Goal: Navigation & Orientation: Find specific page/section

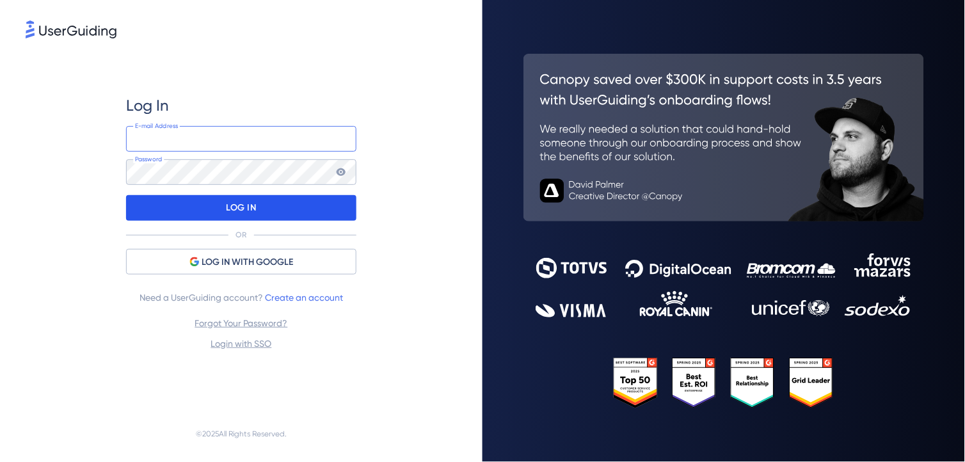
type input "[EMAIL_ADDRESS][DOMAIN_NAME]"
click at [230, 209] on p "LOG IN" at bounding box center [241, 208] width 30 height 20
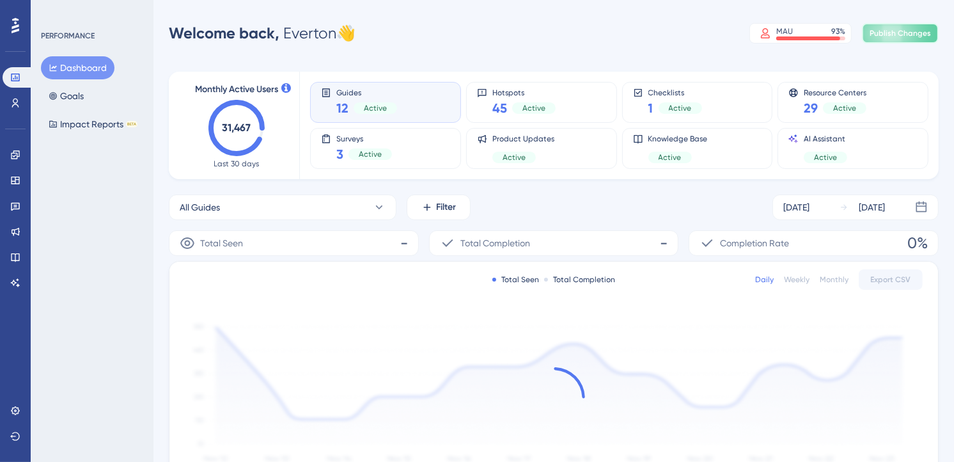
click at [911, 33] on span "Publish Changes" at bounding box center [900, 33] width 61 height 10
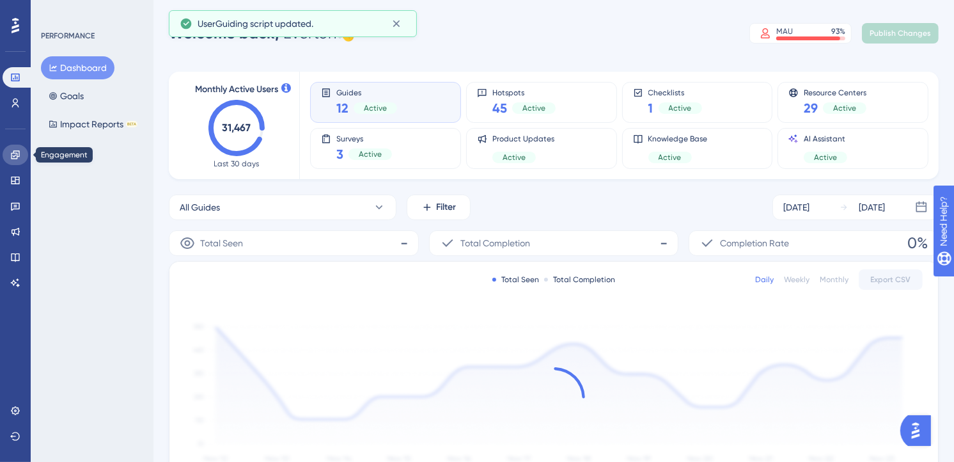
click at [13, 152] on icon at bounding box center [15, 154] width 8 height 8
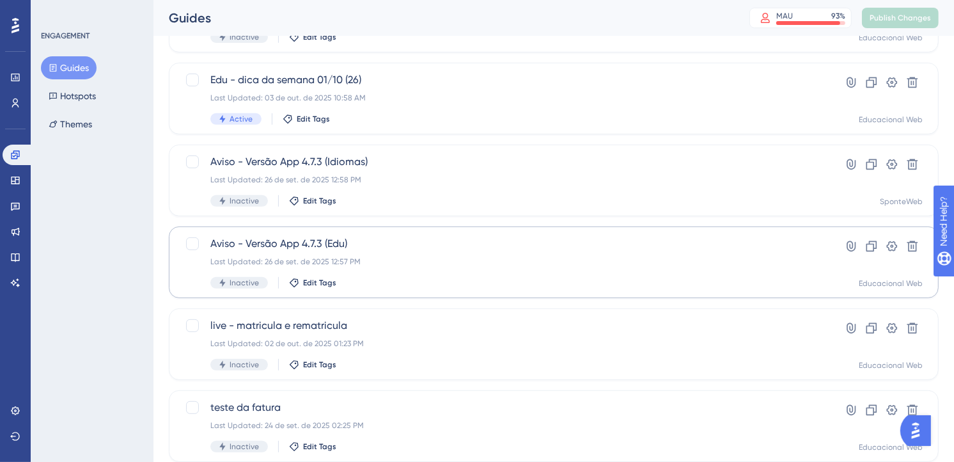
scroll to position [497, 0]
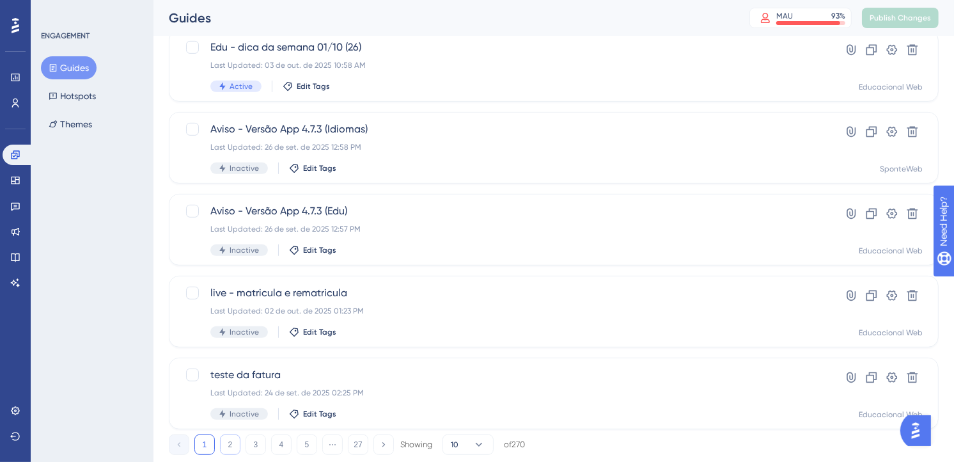
click at [228, 437] on button "2" at bounding box center [230, 444] width 20 height 20
click at [250, 439] on button "3" at bounding box center [256, 444] width 20 height 20
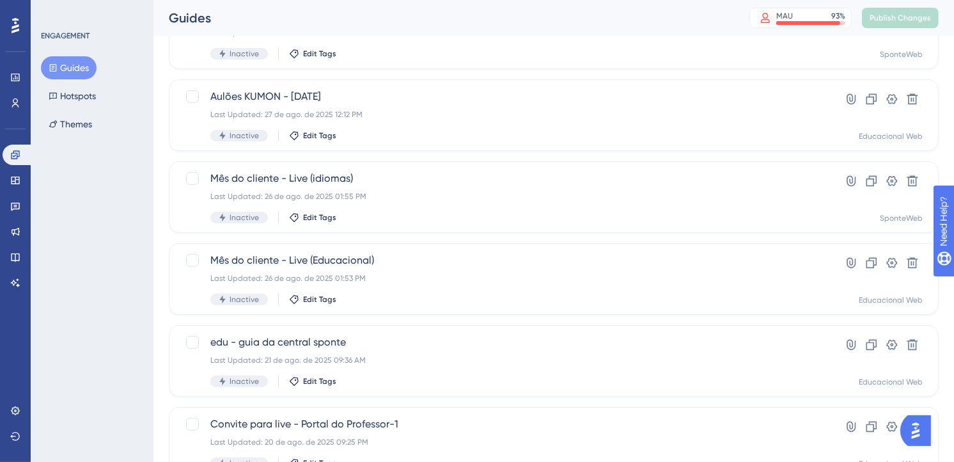
scroll to position [531, 0]
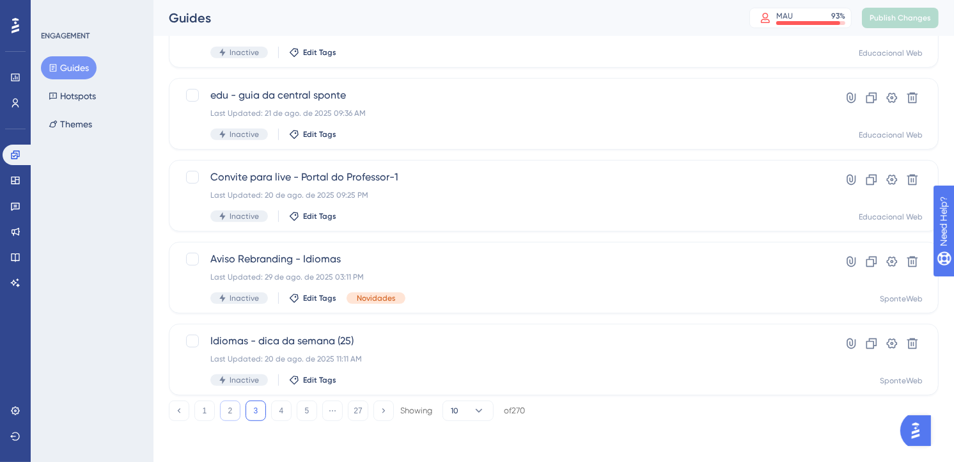
click at [234, 414] on button "2" at bounding box center [230, 410] width 20 height 20
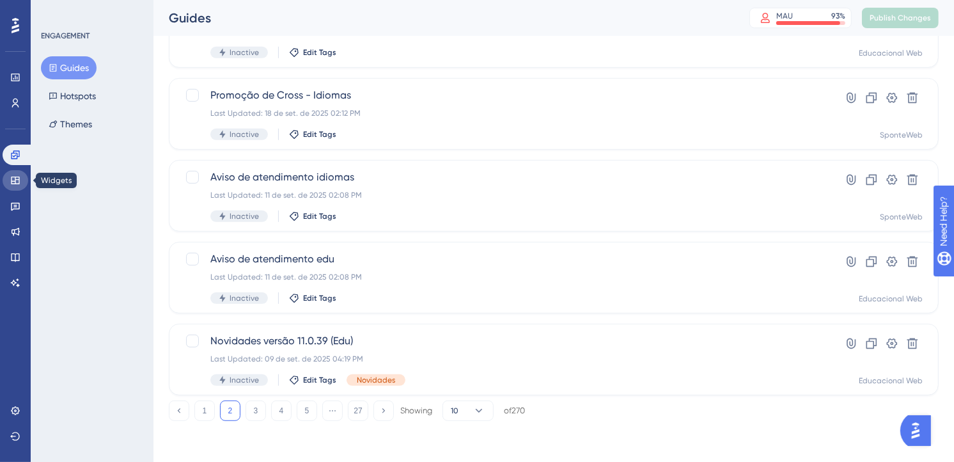
click at [20, 180] on icon at bounding box center [15, 180] width 10 height 10
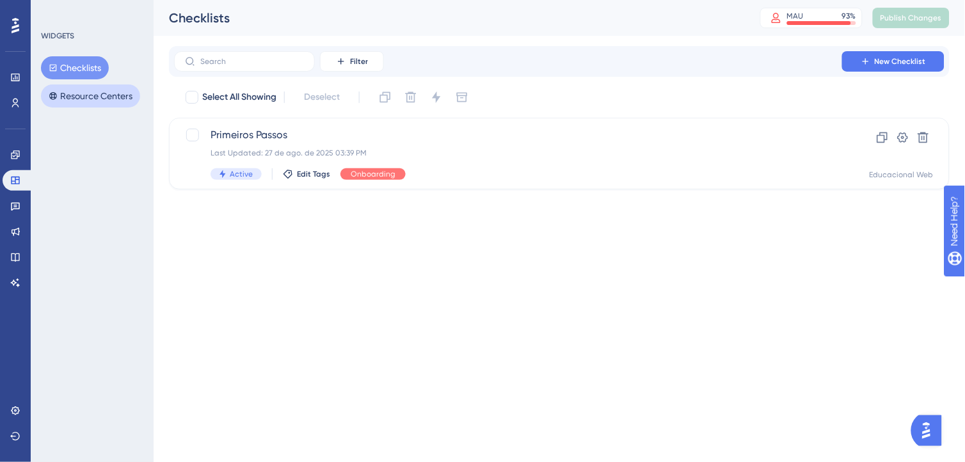
click at [109, 98] on button "Resource Centers" at bounding box center [90, 95] width 99 height 23
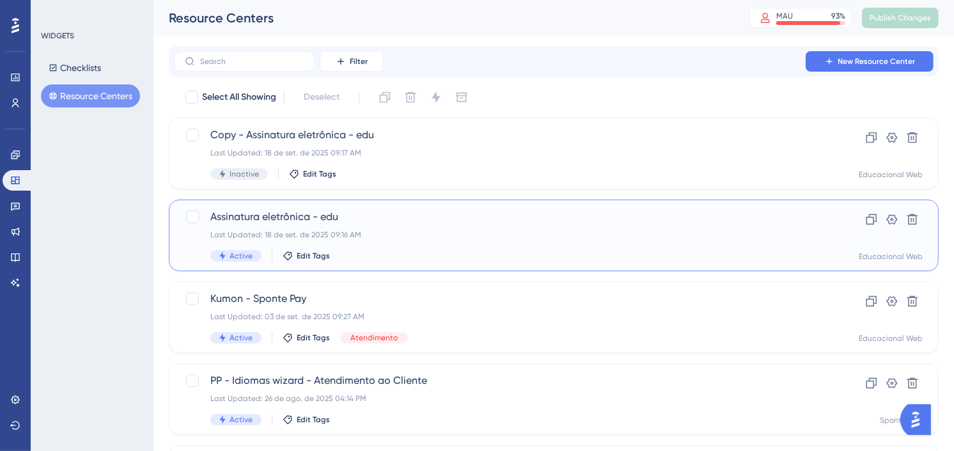
click at [660, 237] on div "Last Updated: 18 de set. de 2025 09:16 AM" at bounding box center [502, 235] width 585 height 10
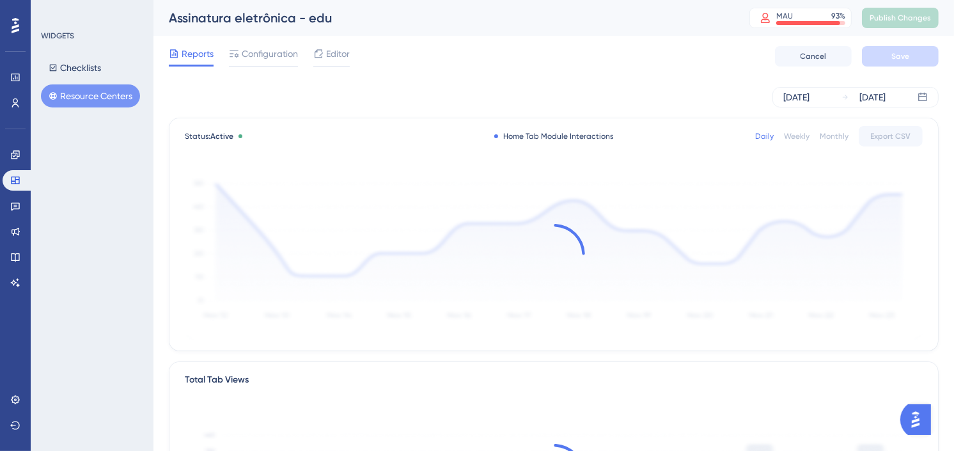
click at [90, 97] on button "Resource Centers" at bounding box center [90, 95] width 99 height 23
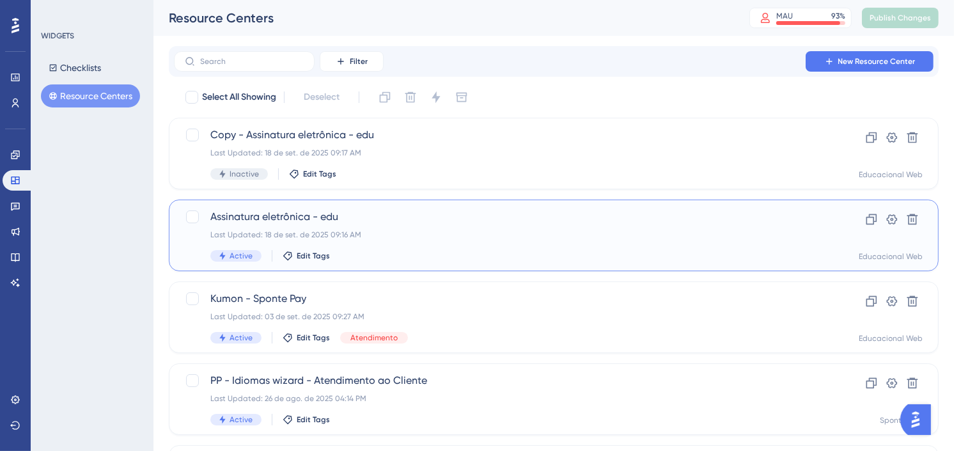
click at [629, 237] on div "Last Updated: 18 de set. de 2025 09:16 AM" at bounding box center [502, 235] width 585 height 10
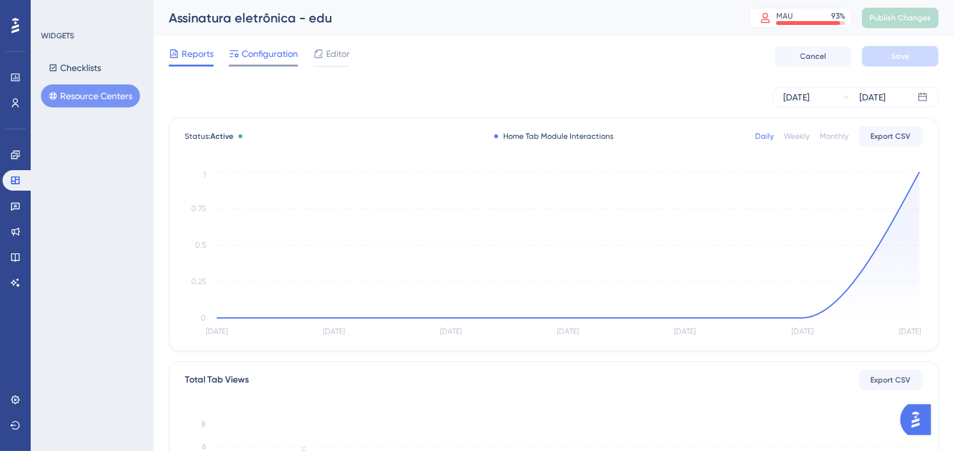
click at [279, 54] on span "Configuration" at bounding box center [270, 53] width 56 height 15
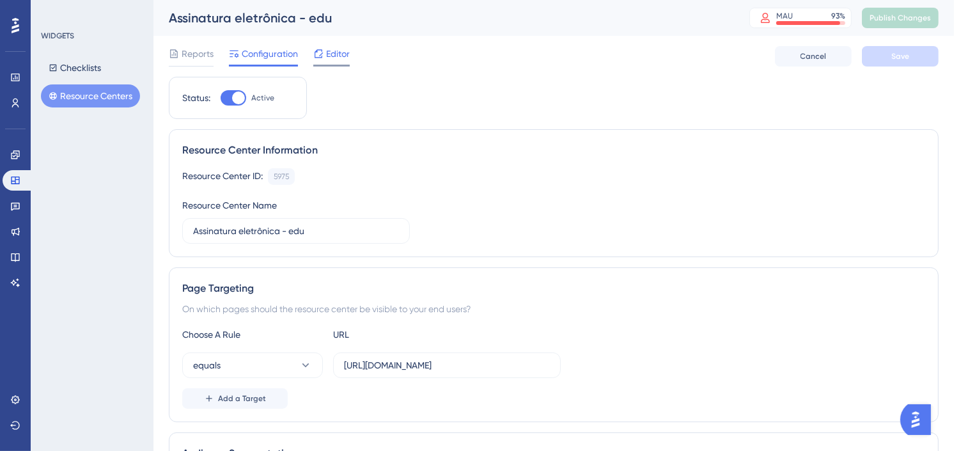
click at [346, 52] on span "Editor" at bounding box center [338, 53] width 24 height 15
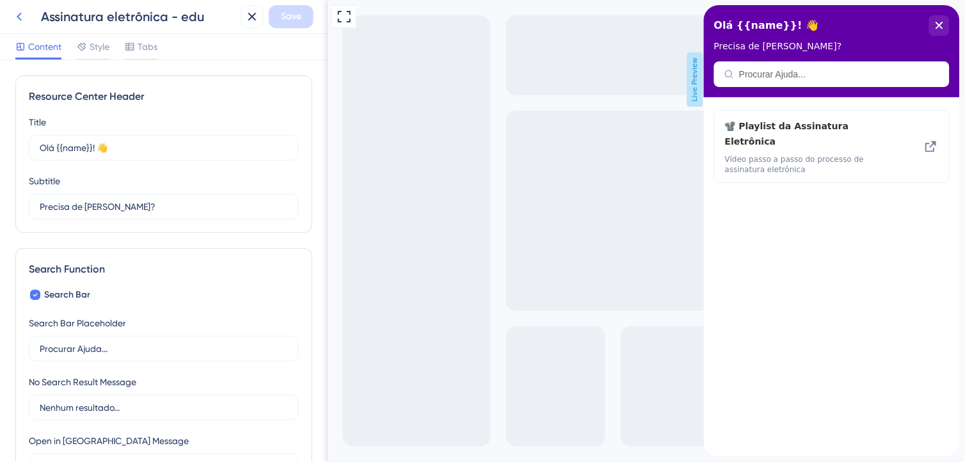
click at [20, 20] on icon at bounding box center [19, 16] width 15 height 15
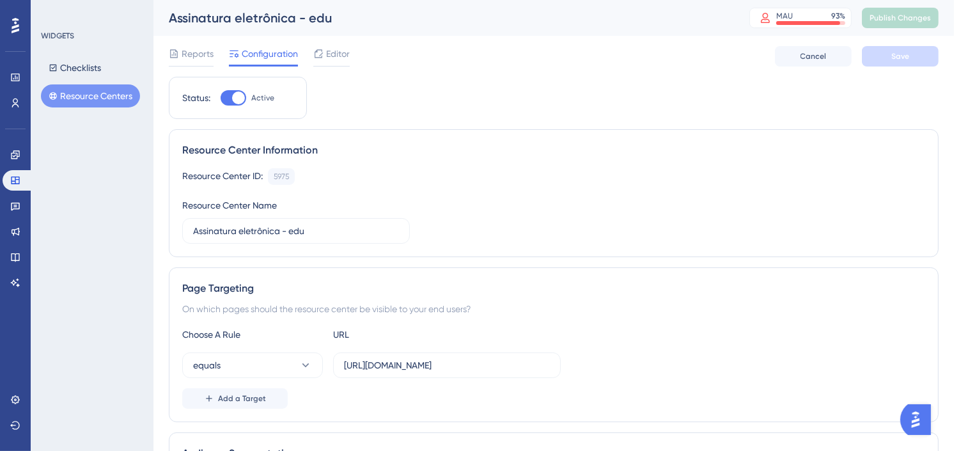
click at [63, 96] on button "Resource Centers" at bounding box center [90, 95] width 99 height 23
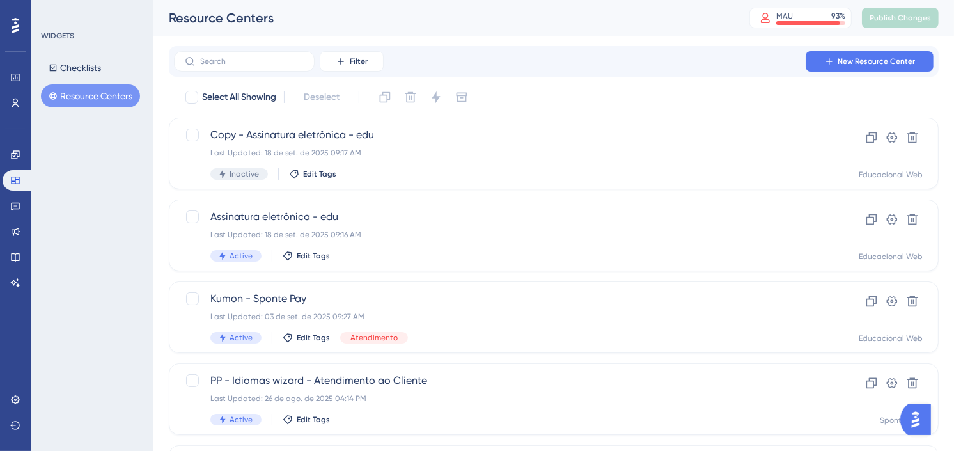
click at [566, 32] on div "Resource Centers MAU 93 % Click to see add-on and upgrade options Publish Chang…" at bounding box center [554, 18] width 801 height 36
click at [446, 306] on span "Kumon - Sponte Pay" at bounding box center [502, 298] width 585 height 15
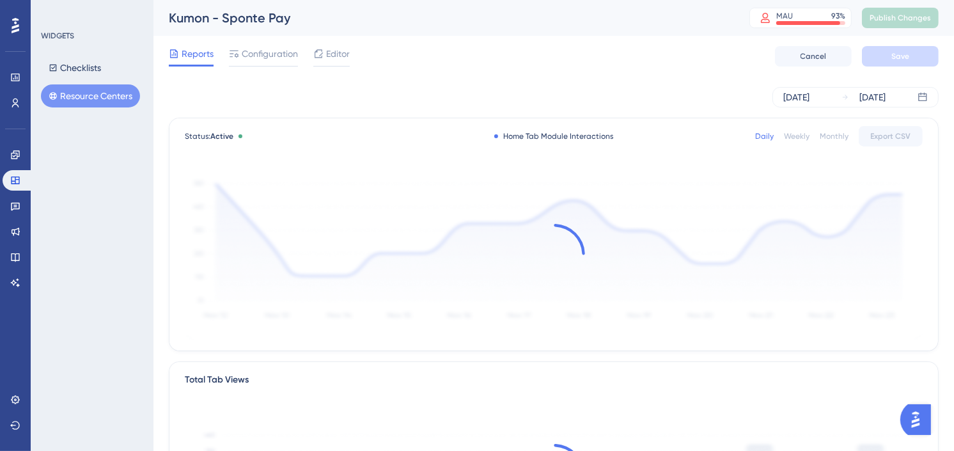
click at [102, 94] on button "Resource Centers" at bounding box center [90, 95] width 99 height 23
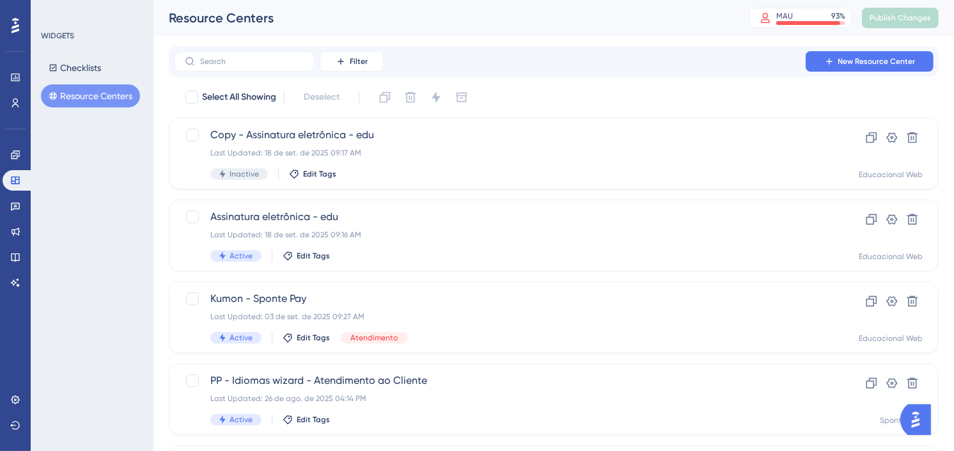
click at [528, 28] on div "Resource Centers MAU 93 % Click to see add-on and upgrade options Publish Chang…" at bounding box center [554, 18] width 801 height 36
click at [11, 205] on icon at bounding box center [15, 207] width 9 height 8
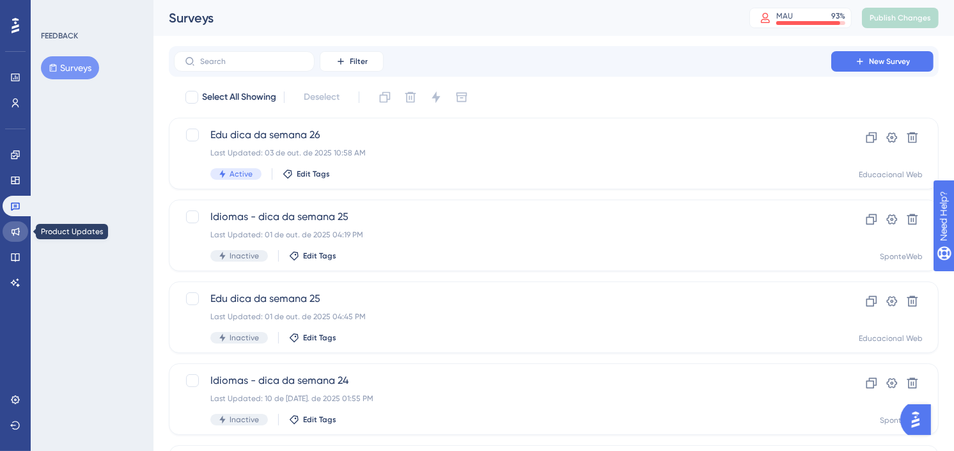
click at [12, 232] on icon at bounding box center [16, 232] width 8 height 8
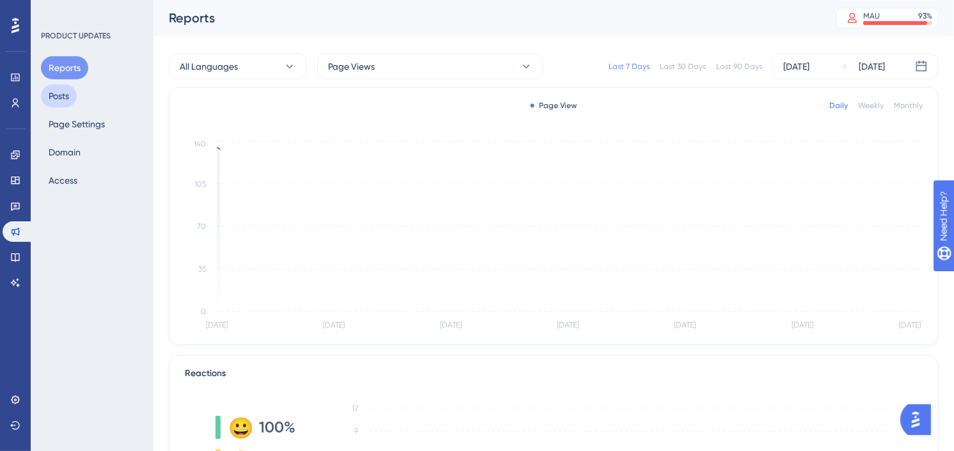
click at [54, 88] on button "Posts" at bounding box center [59, 95] width 36 height 23
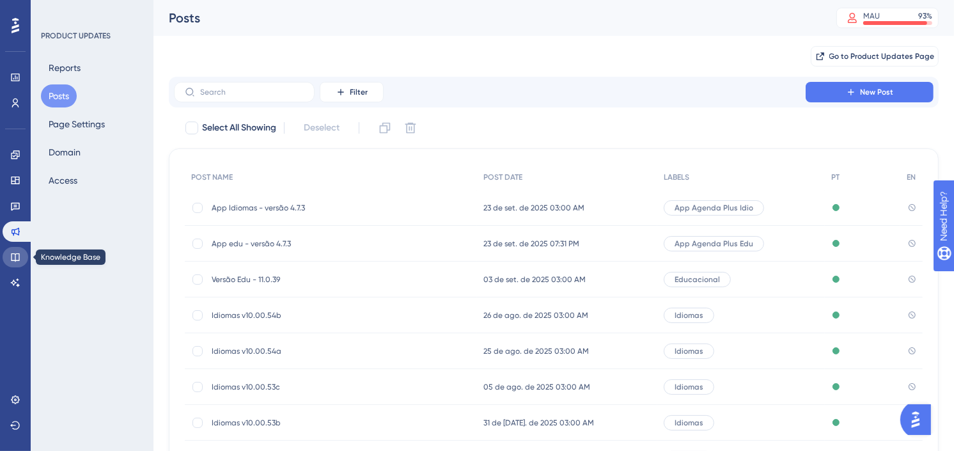
click at [15, 257] on icon at bounding box center [15, 257] width 8 height 8
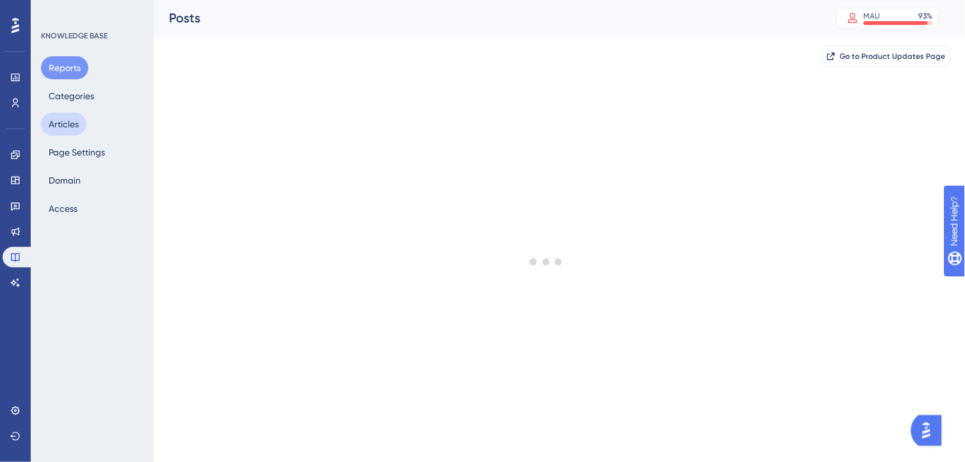
click at [73, 122] on button "Articles" at bounding box center [63, 124] width 45 height 23
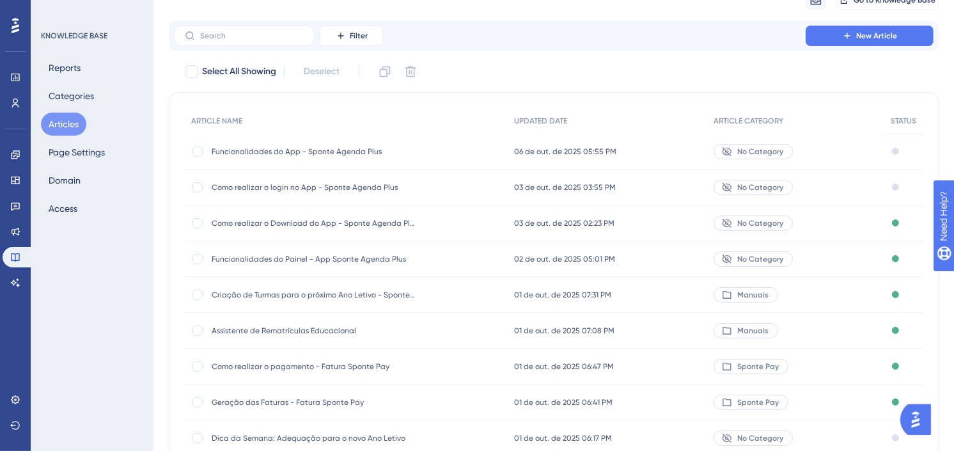
scroll to position [142, 0]
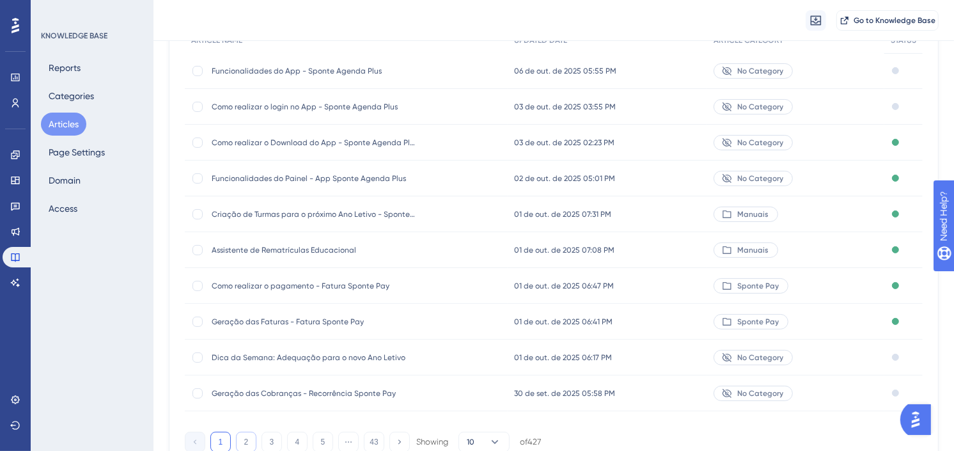
click at [240, 436] on button "2" at bounding box center [246, 442] width 20 height 20
click at [272, 437] on button "3" at bounding box center [272, 442] width 20 height 20
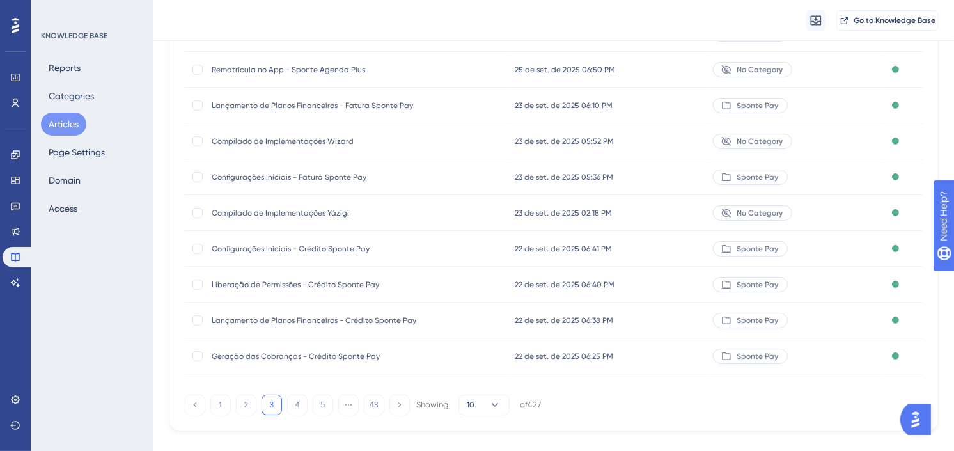
scroll to position [200, 0]
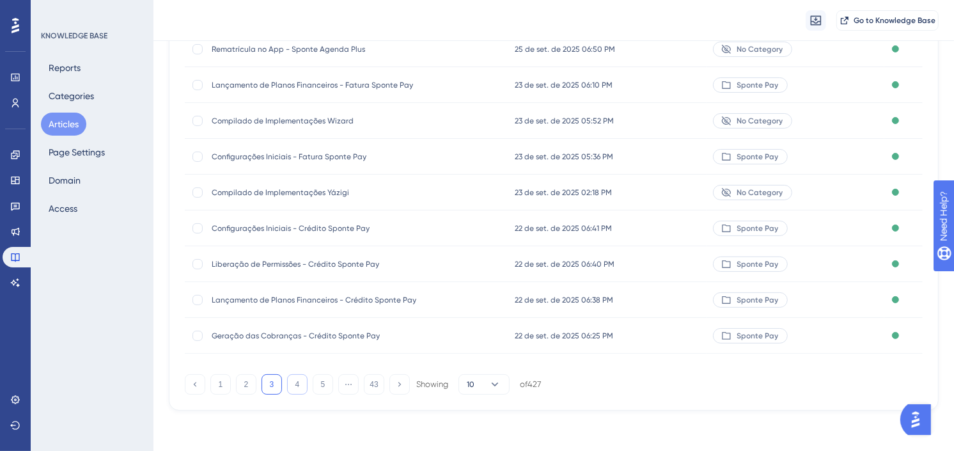
click at [295, 382] on button "4" at bounding box center [297, 384] width 20 height 20
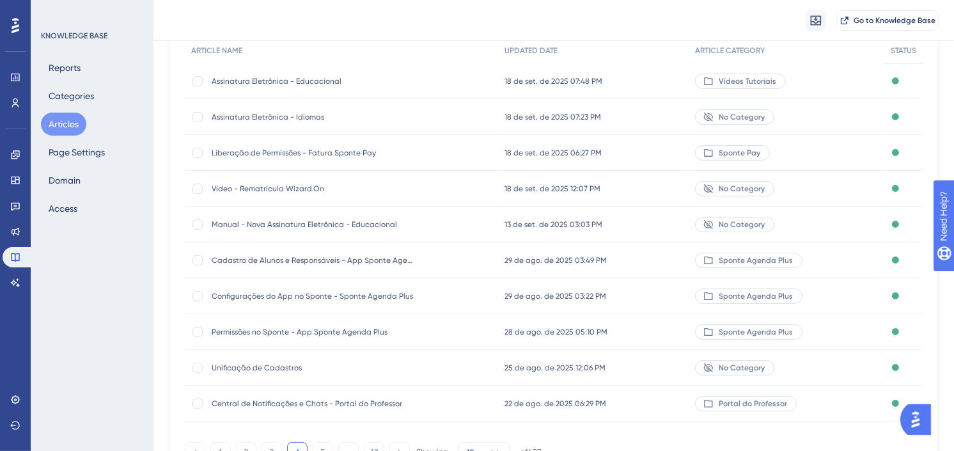
scroll to position [194, 0]
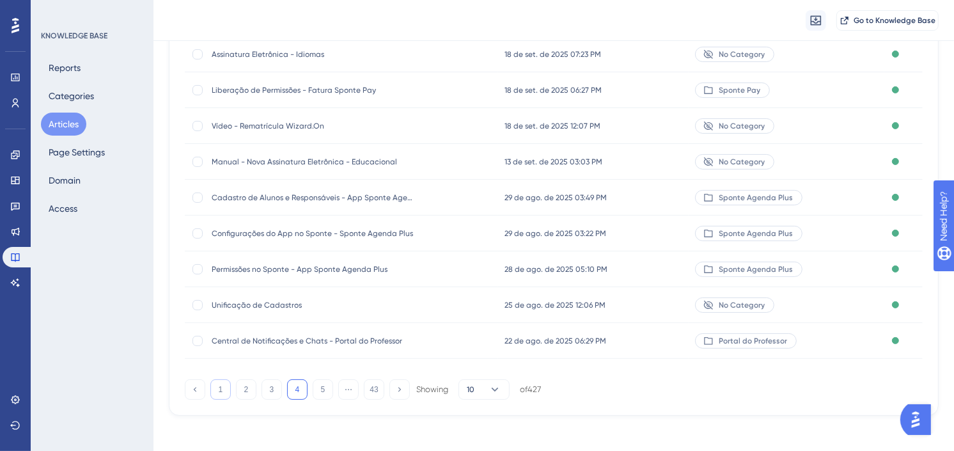
drag, startPoint x: 223, startPoint y: 391, endPoint x: 229, endPoint y: 390, distance: 6.5
click at [223, 391] on button "1" at bounding box center [220, 389] width 20 height 20
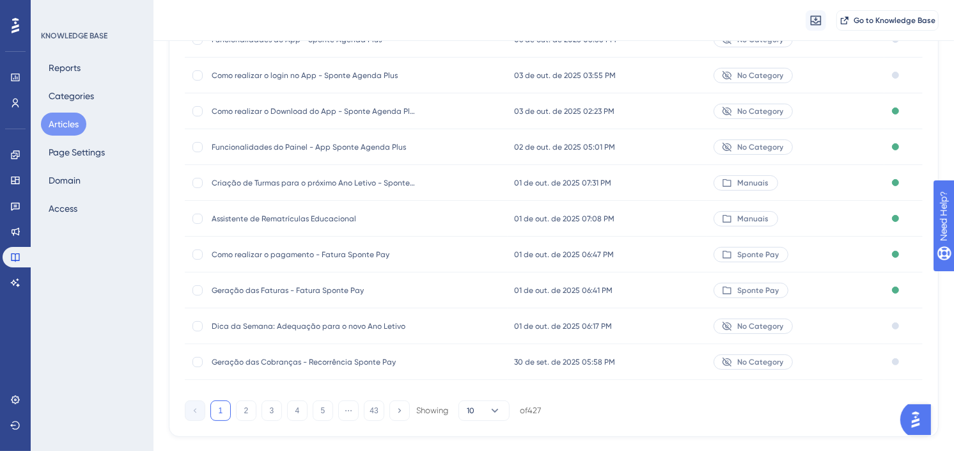
scroll to position [200, 0]
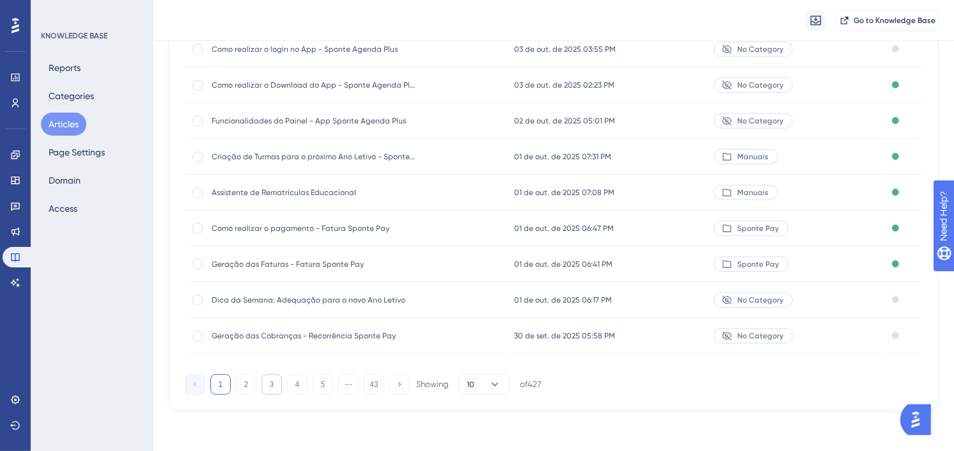
click at [276, 382] on button "3" at bounding box center [272, 384] width 20 height 20
click at [294, 385] on button "4" at bounding box center [297, 384] width 20 height 20
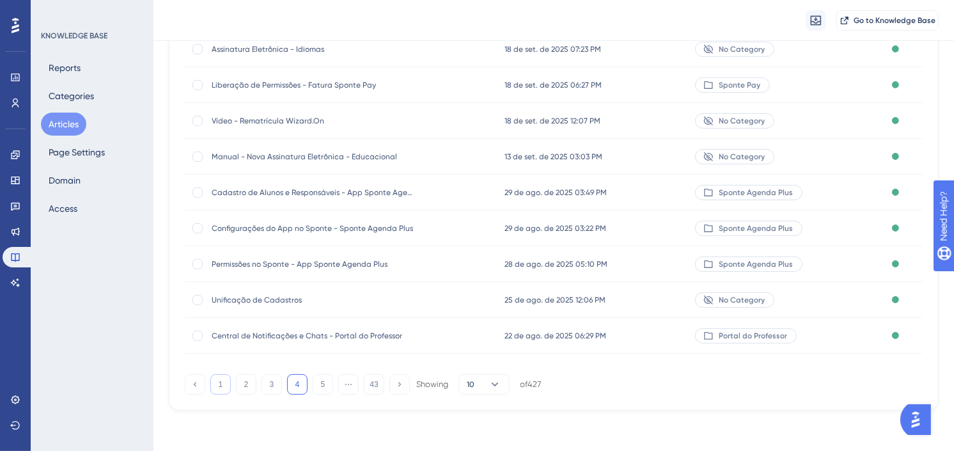
click at [217, 391] on button "1" at bounding box center [220, 384] width 20 height 20
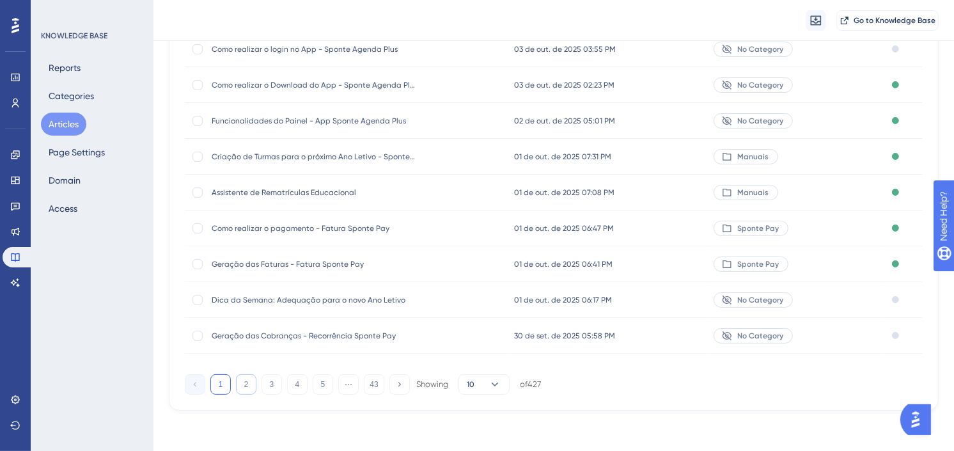
click at [251, 385] on button "2" at bounding box center [246, 384] width 20 height 20
click at [267, 384] on button "3" at bounding box center [272, 384] width 20 height 20
click at [289, 388] on button "4" at bounding box center [297, 384] width 20 height 20
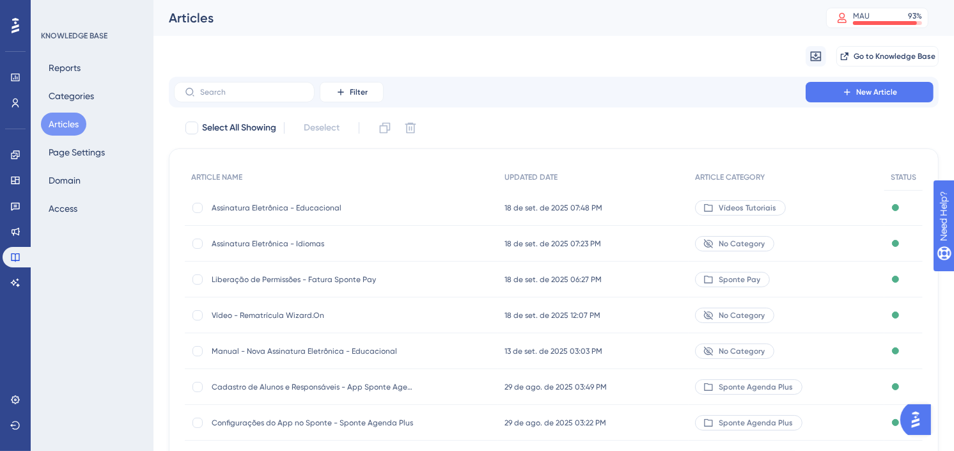
scroll to position [194, 0]
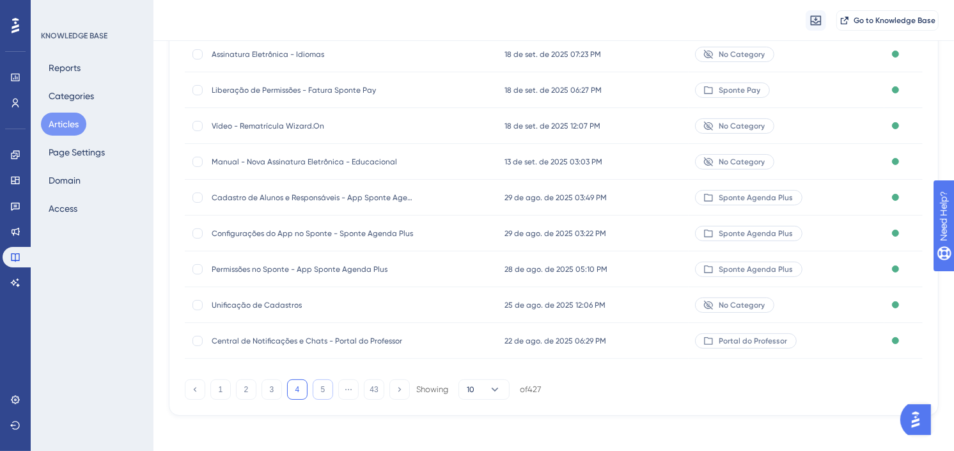
click at [324, 392] on button "5" at bounding box center [323, 389] width 20 height 20
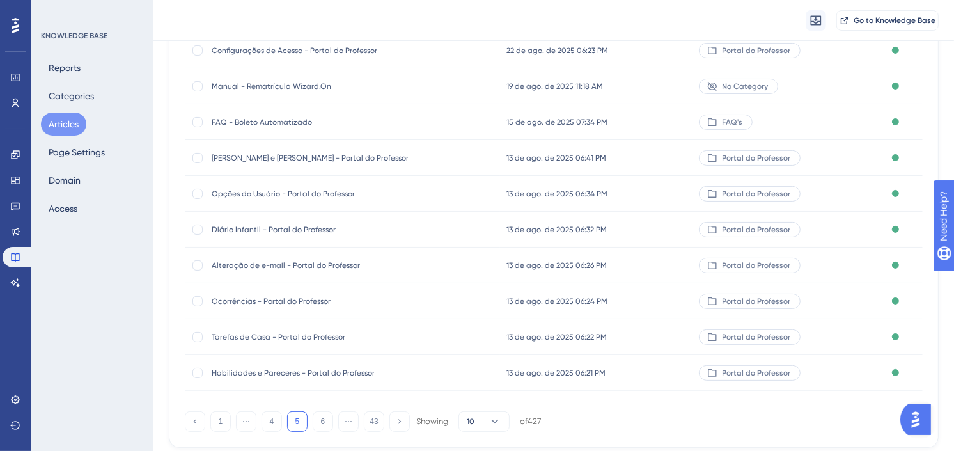
scroll to position [200, 0]
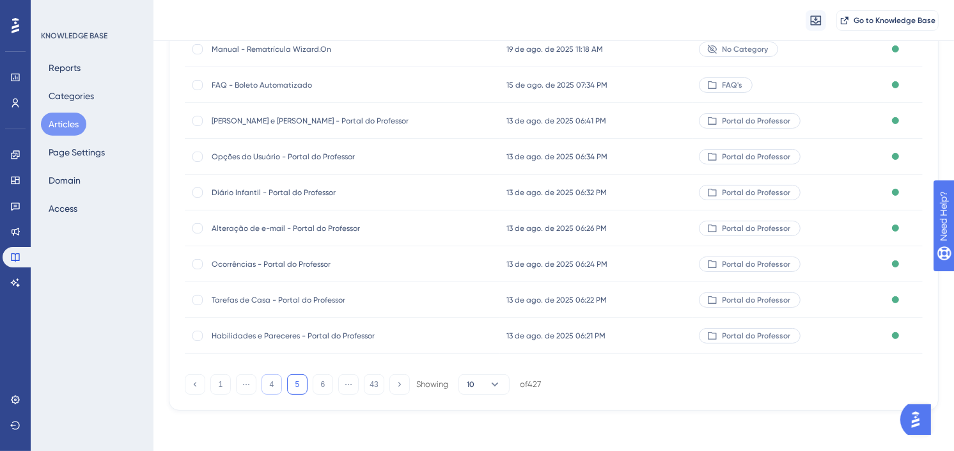
click at [270, 382] on button "4" at bounding box center [272, 384] width 20 height 20
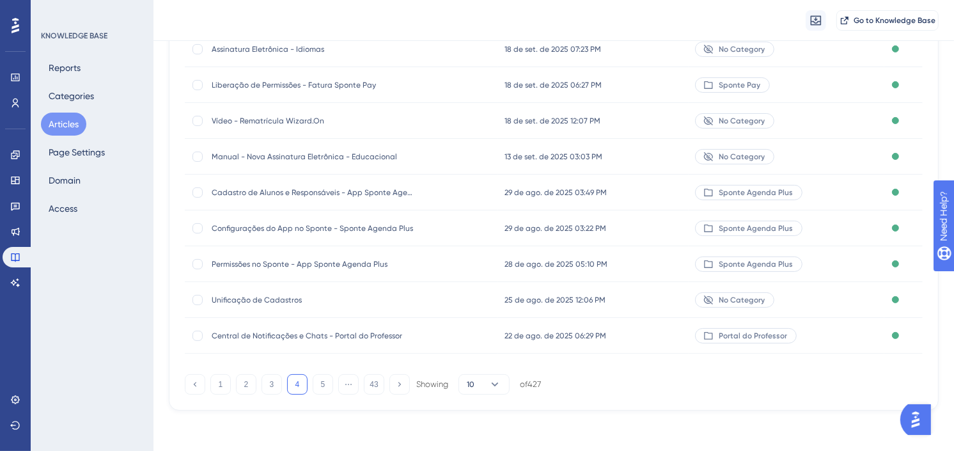
scroll to position [129, 0]
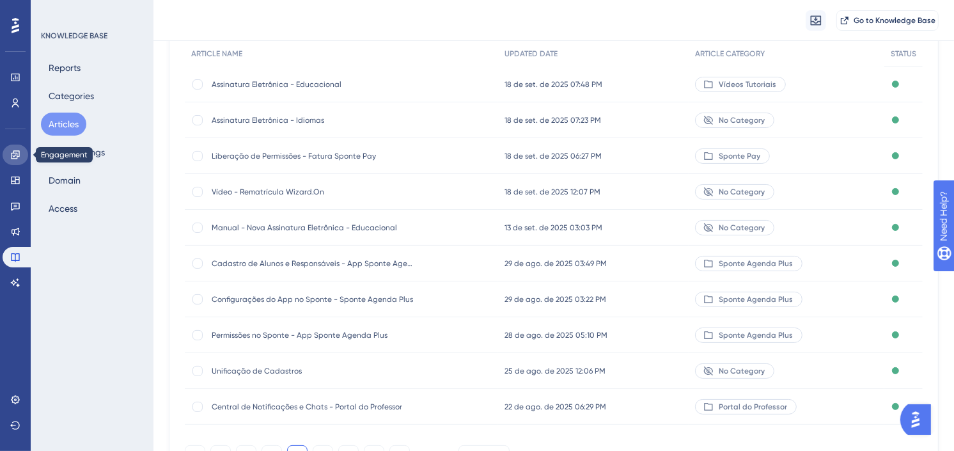
drag, startPoint x: 14, startPoint y: 154, endPoint x: 4, endPoint y: 158, distance: 10.3
click at [14, 154] on icon at bounding box center [15, 155] width 10 height 10
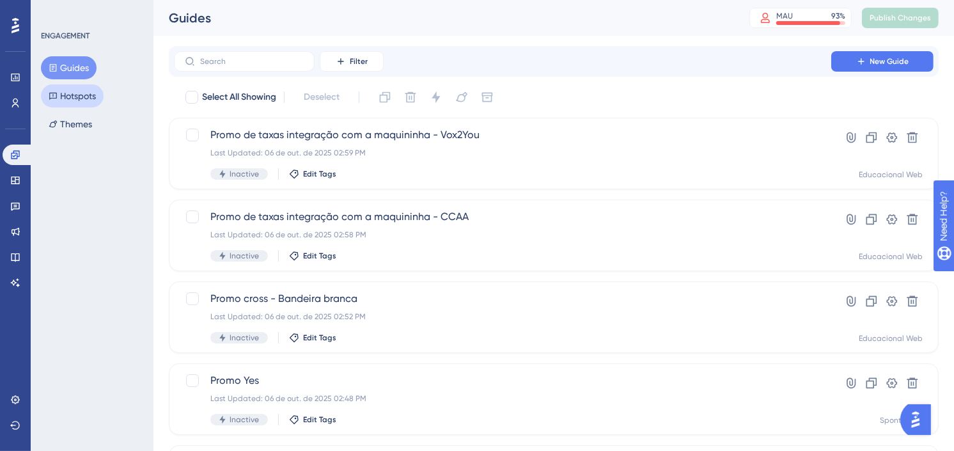
click at [94, 97] on button "Hotspots" at bounding box center [72, 95] width 63 height 23
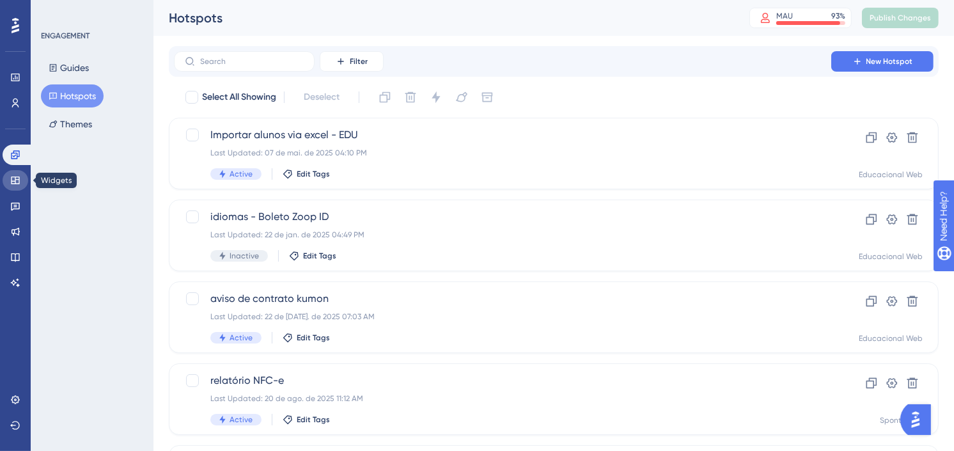
click at [15, 182] on icon at bounding box center [15, 181] width 8 height 8
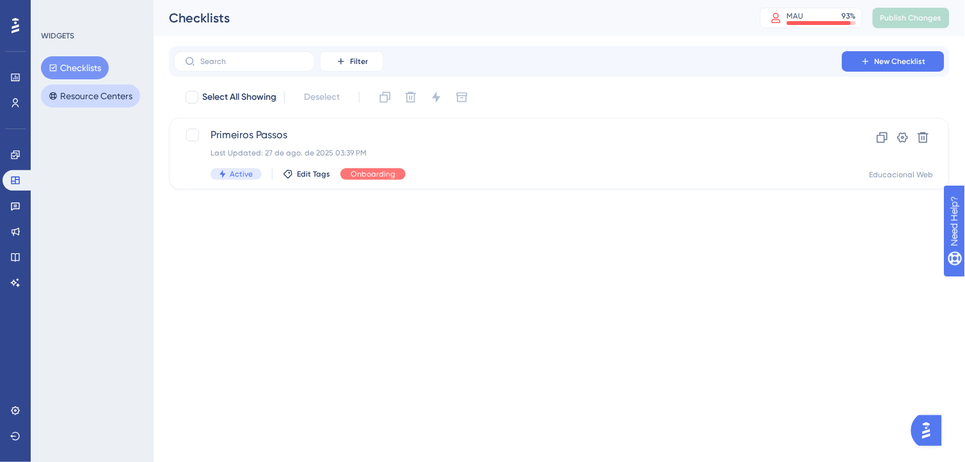
click at [73, 95] on button "Resource Centers" at bounding box center [90, 95] width 99 height 23
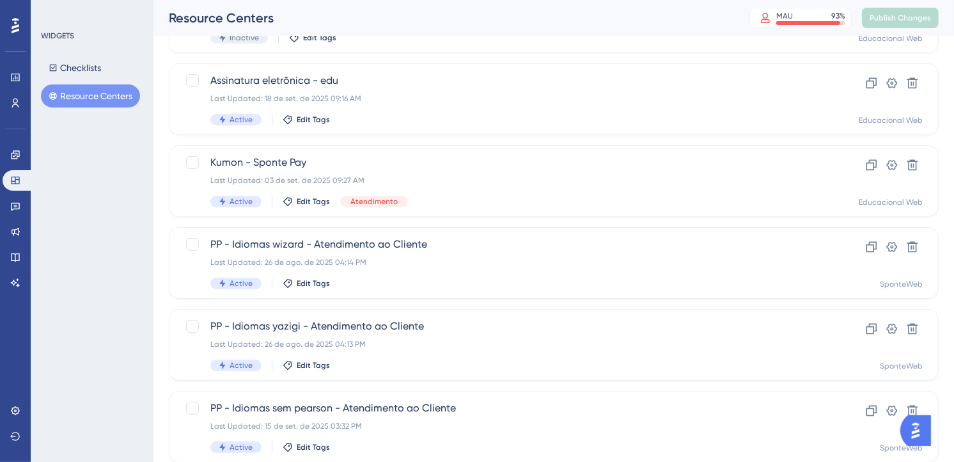
scroll to position [142, 0]
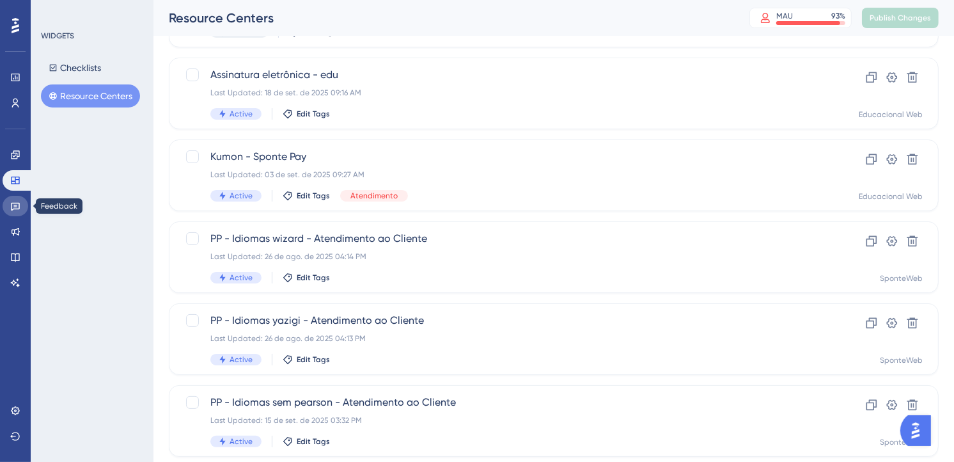
click at [10, 215] on link at bounding box center [16, 206] width 26 height 20
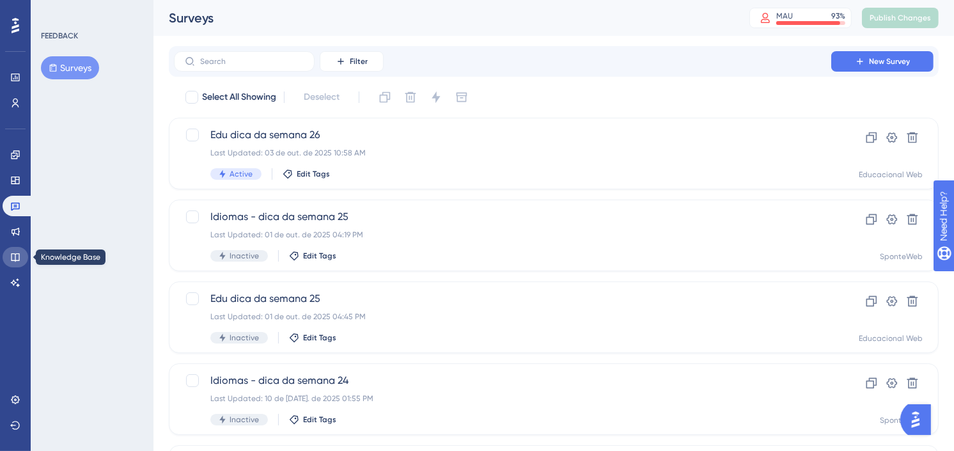
click at [10, 252] on icon at bounding box center [15, 257] width 10 height 10
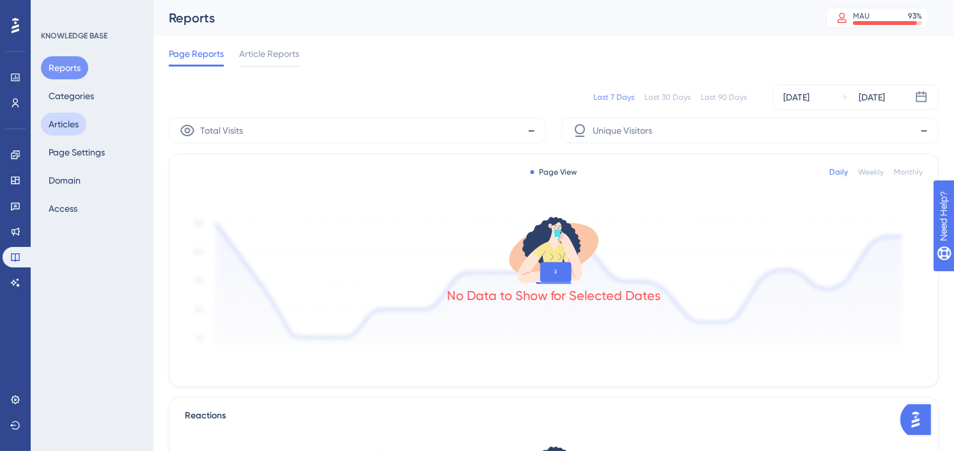
click at [75, 123] on button "Articles" at bounding box center [63, 124] width 45 height 23
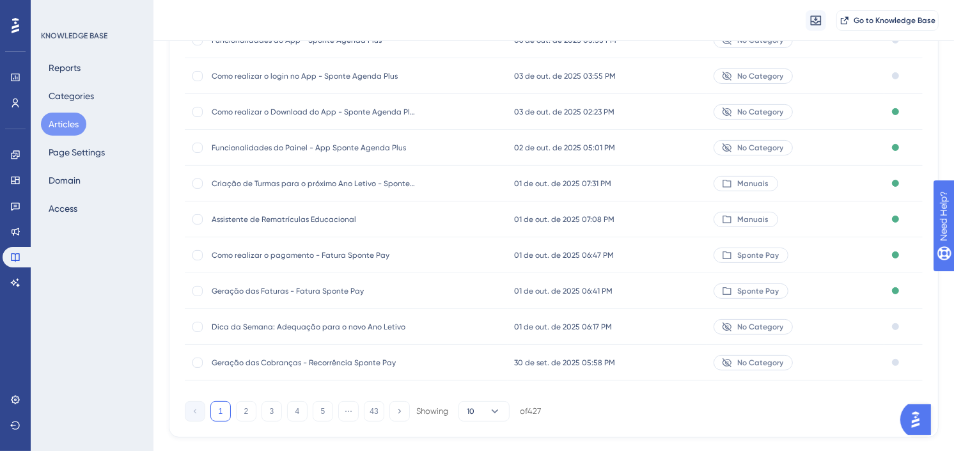
scroll to position [200, 0]
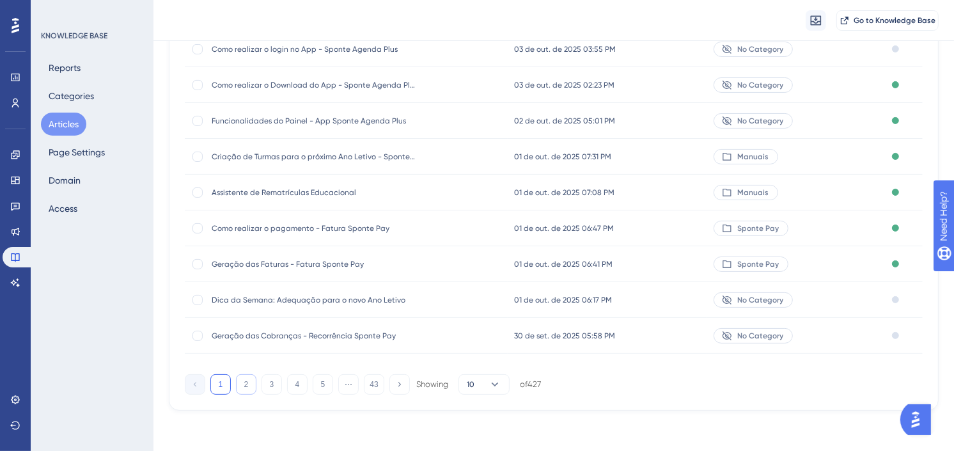
click at [243, 384] on button "2" at bounding box center [246, 384] width 20 height 20
click at [276, 388] on button "3" at bounding box center [272, 384] width 20 height 20
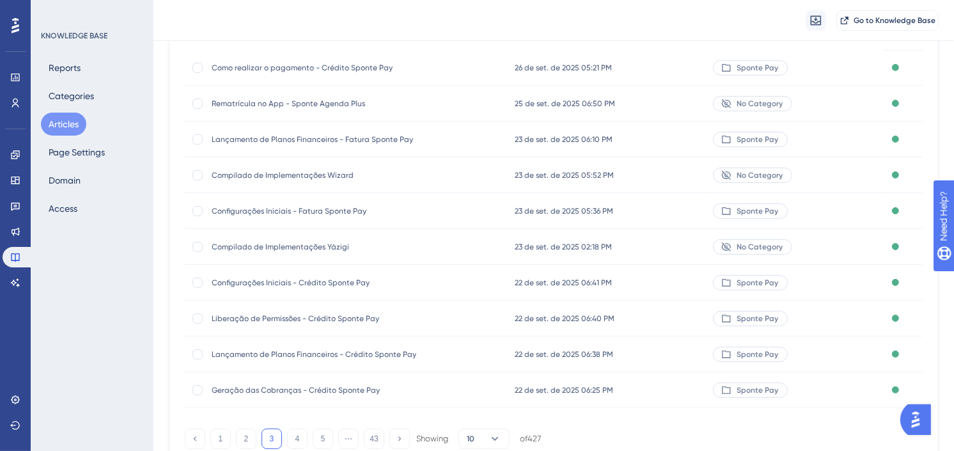
scroll to position [0, 0]
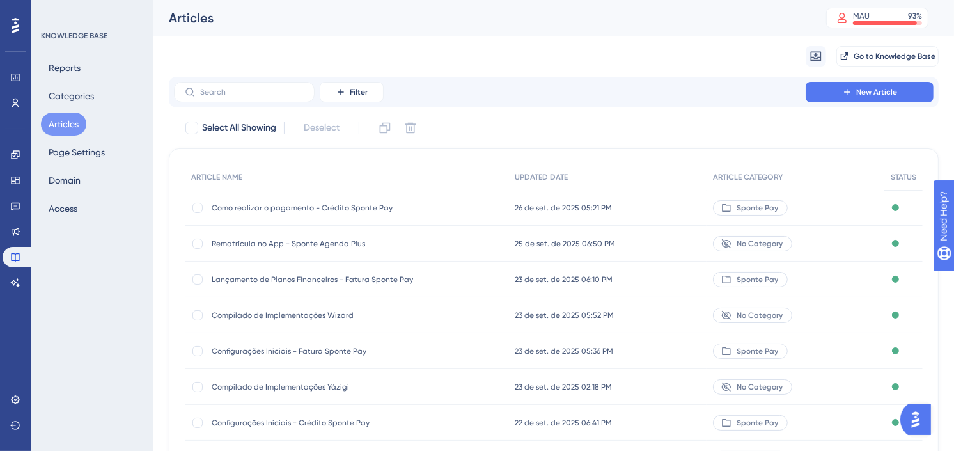
click at [66, 124] on button "Articles" at bounding box center [63, 124] width 45 height 23
click at [625, 26] on div "Articles" at bounding box center [482, 18] width 626 height 18
click at [723, 23] on div "Articles" at bounding box center [482, 18] width 626 height 18
click at [705, 55] on div "Migrate from Go to Knowledge Base" at bounding box center [554, 56] width 770 height 41
